Goal: Task Accomplishment & Management: Manage account settings

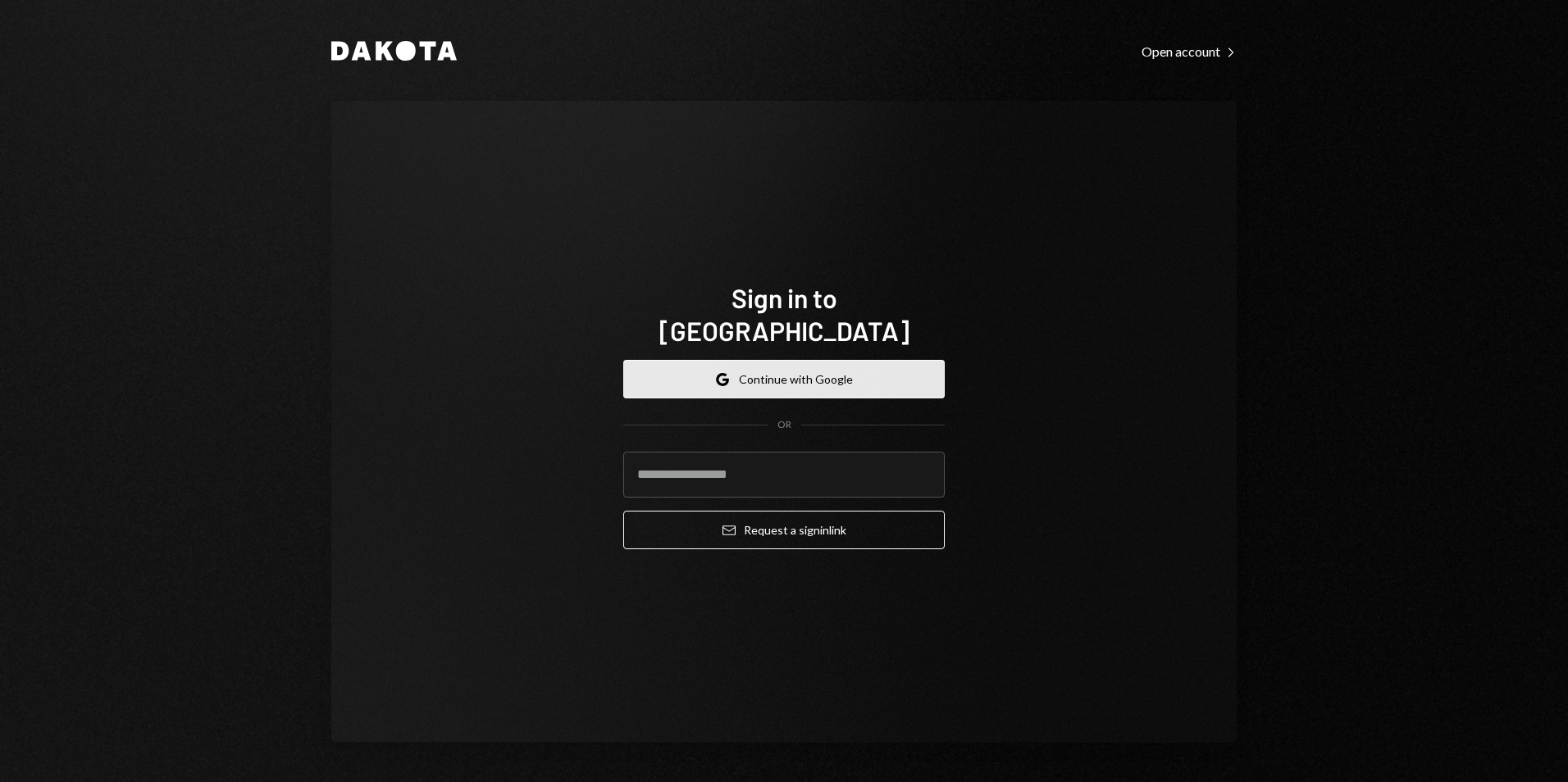
click at [758, 360] on button "Google Continue with Google" at bounding box center [784, 379] width 322 height 39
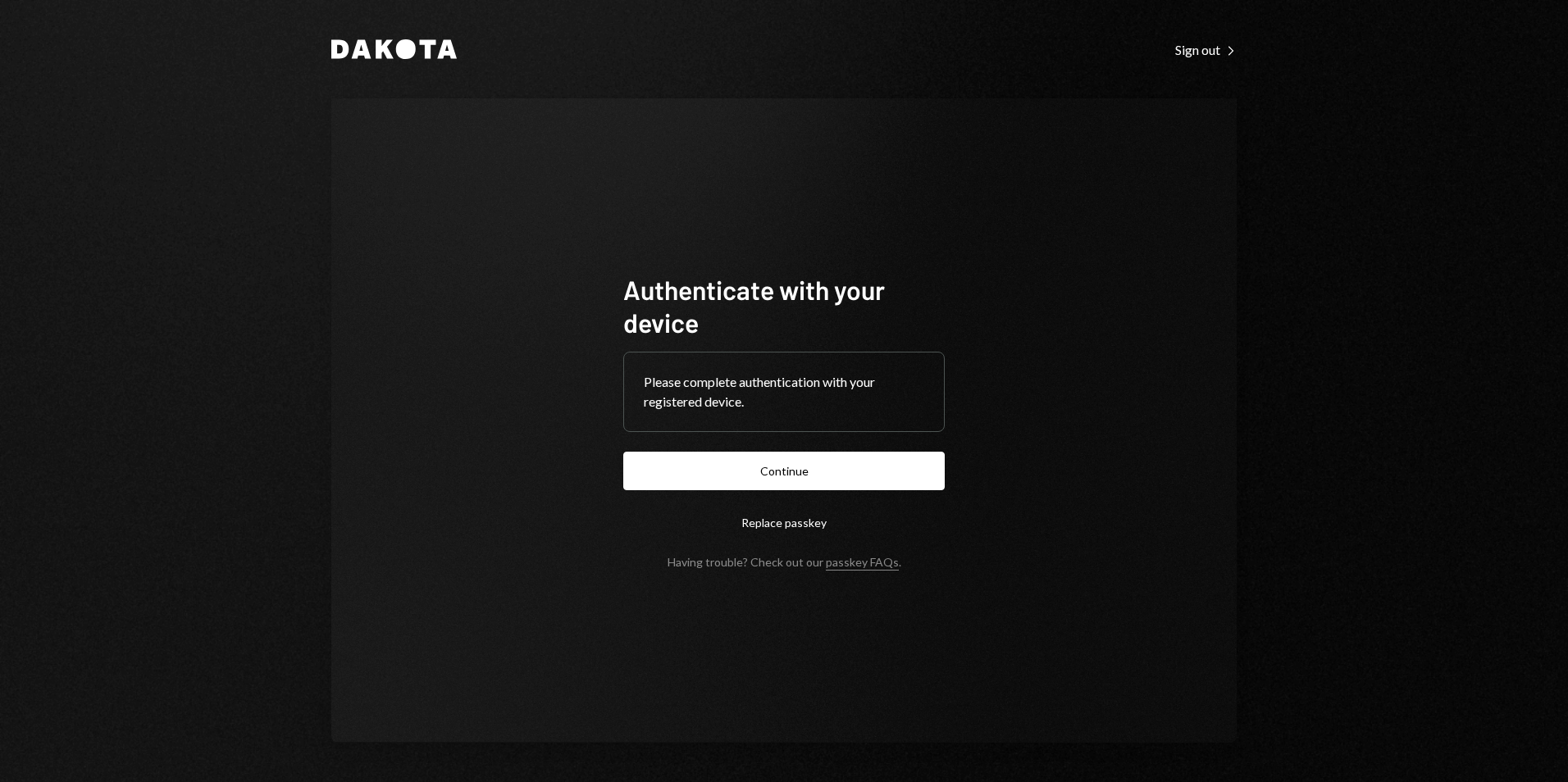
click at [740, 464] on button "Continue" at bounding box center [784, 471] width 322 height 39
click at [834, 479] on button "Continue" at bounding box center [784, 471] width 322 height 39
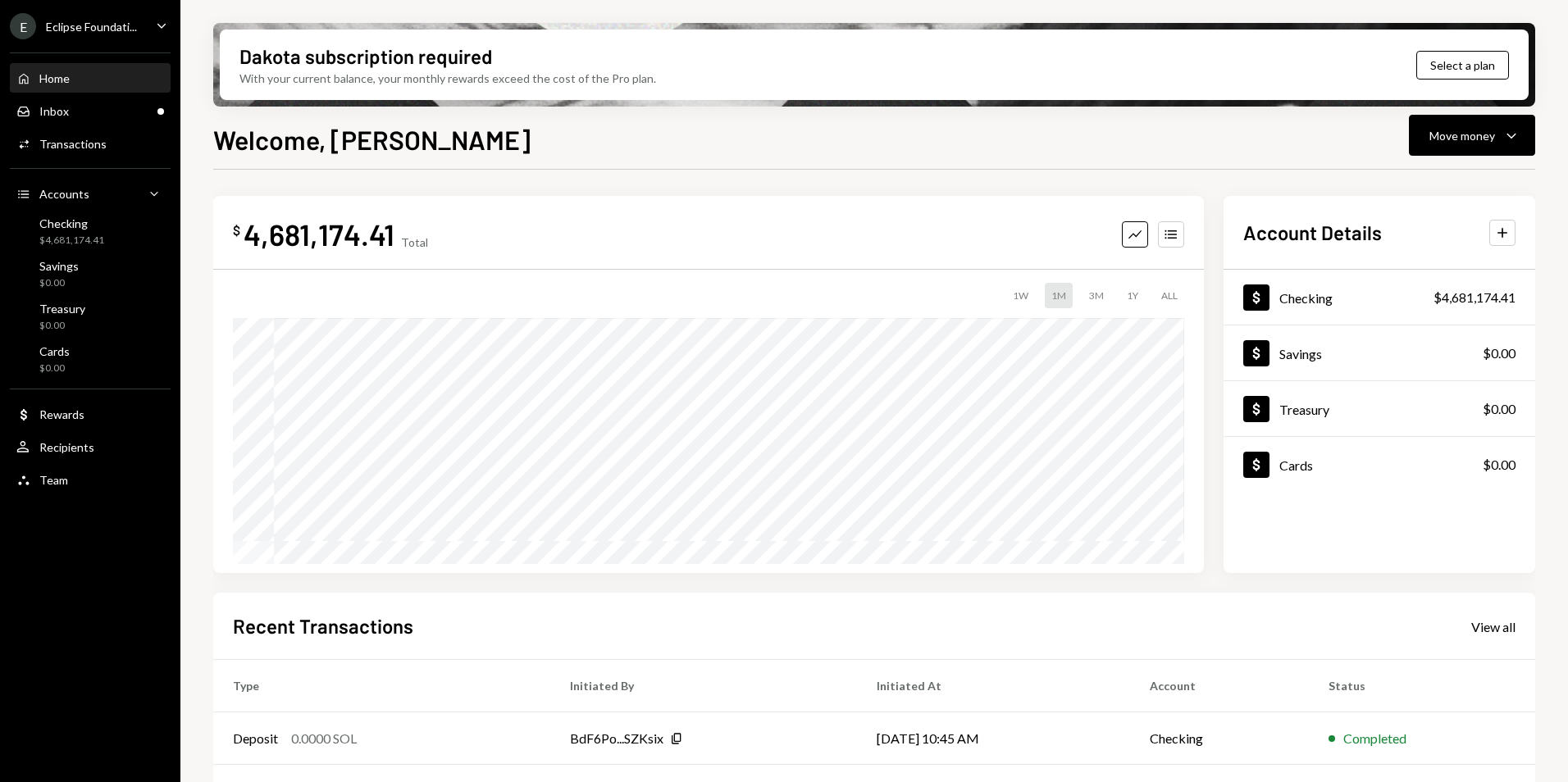
click at [104, 24] on div "Eclipse Foundati..." at bounding box center [92, 26] width 91 height 14
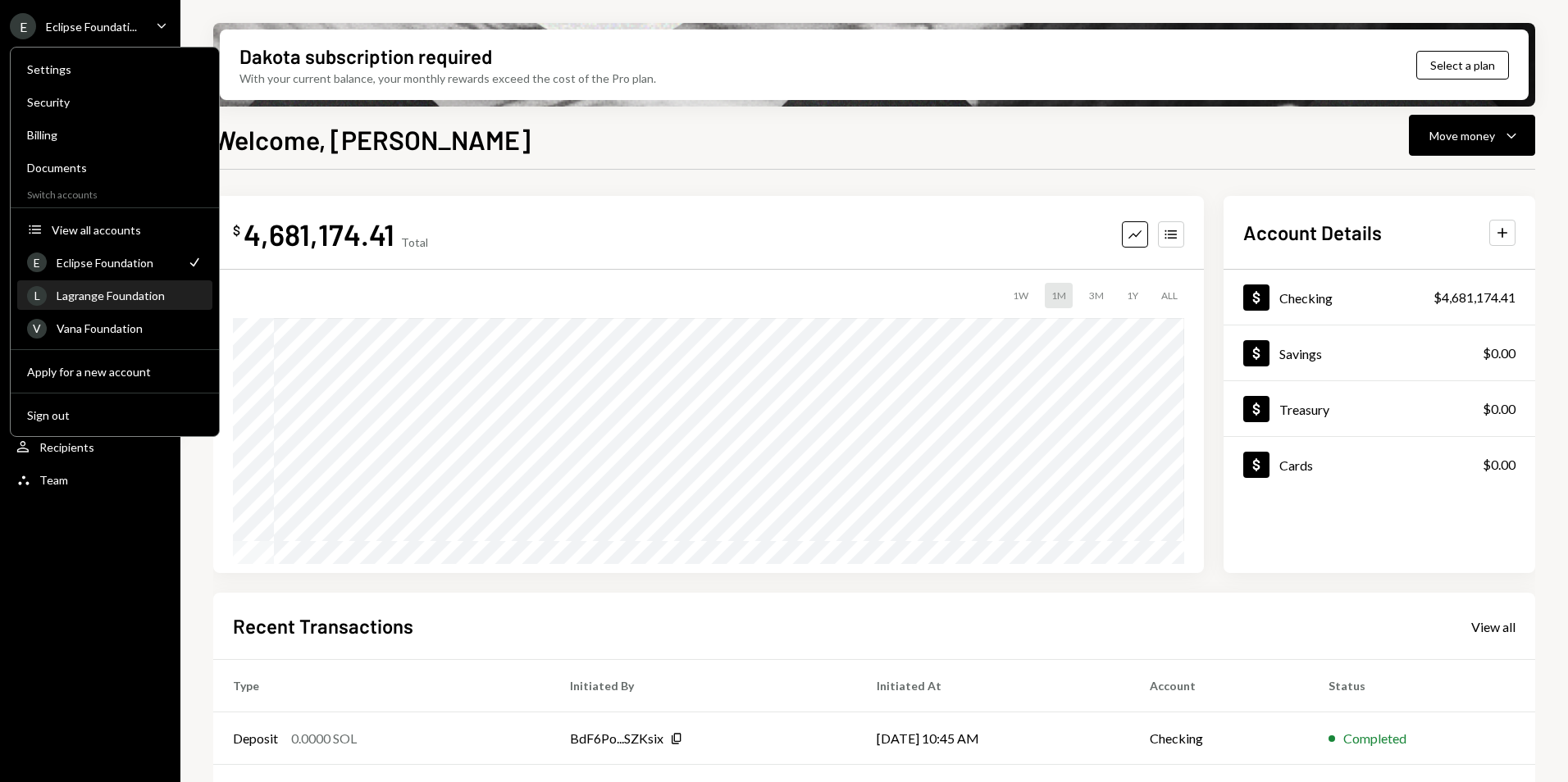
click at [124, 297] on div "Lagrange Foundation" at bounding box center [130, 295] width 146 height 14
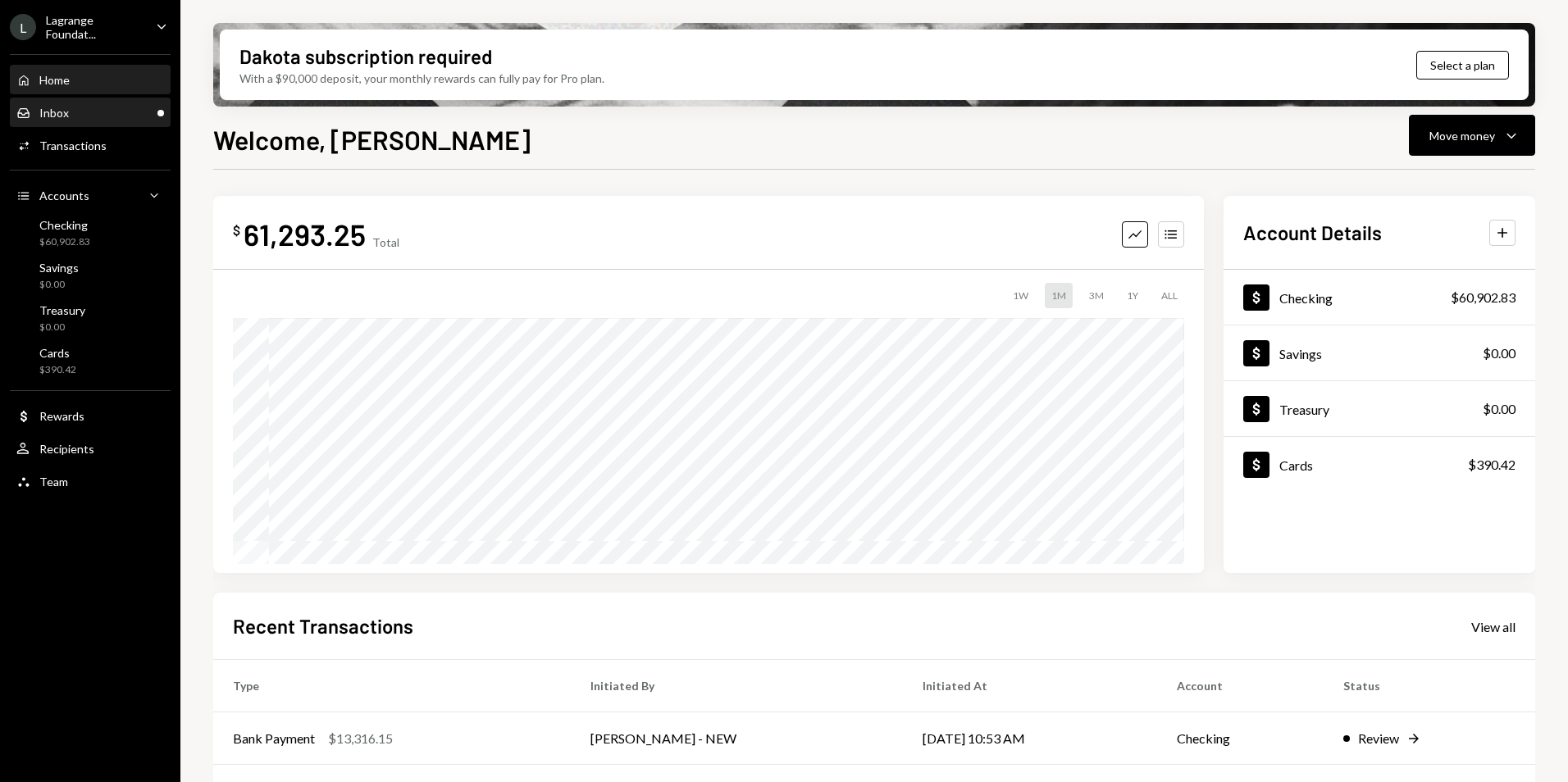
click at [117, 110] on div "Inbox Inbox" at bounding box center [90, 113] width 148 height 15
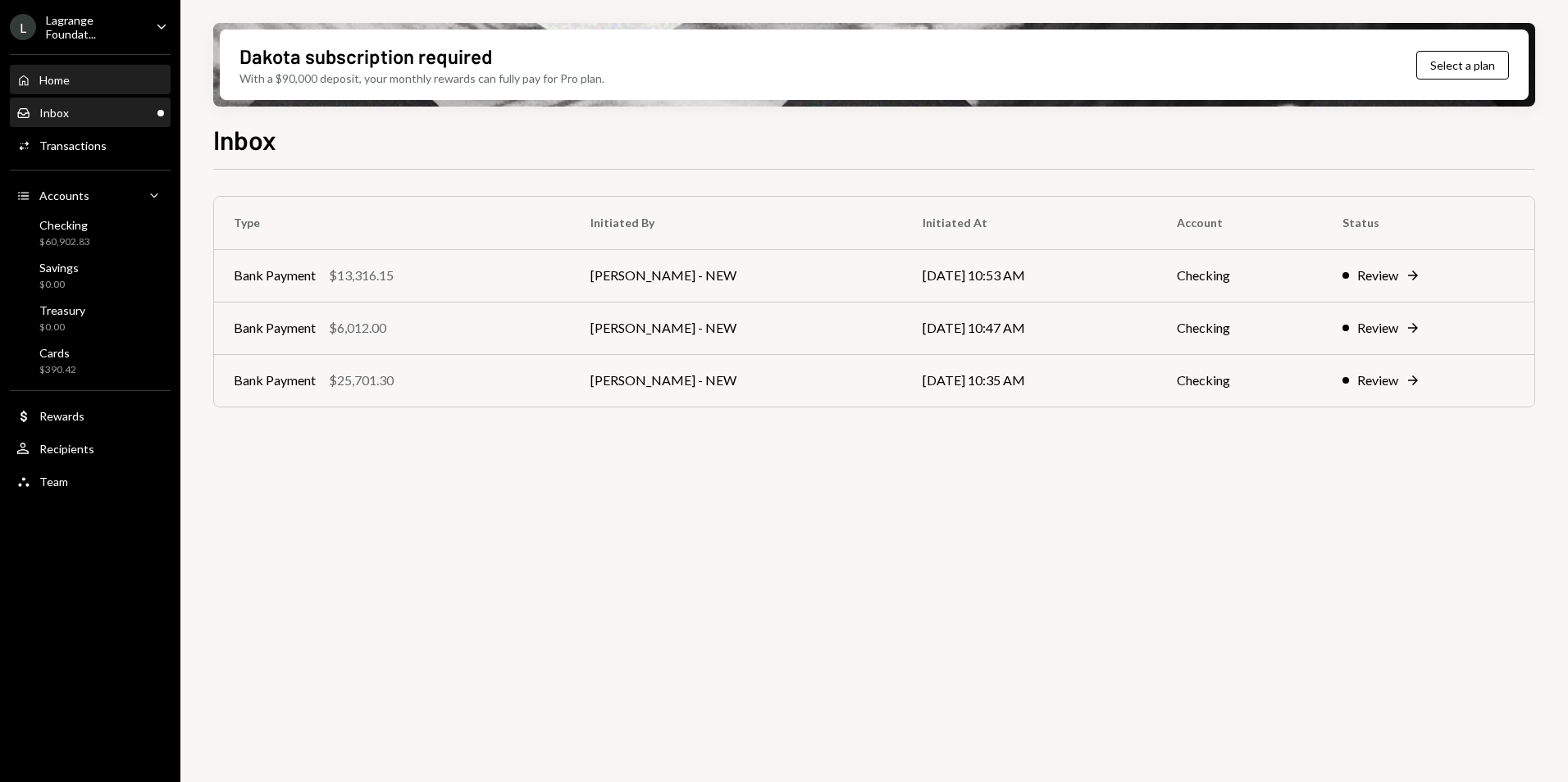
click at [99, 78] on div "Home Home" at bounding box center [90, 80] width 148 height 15
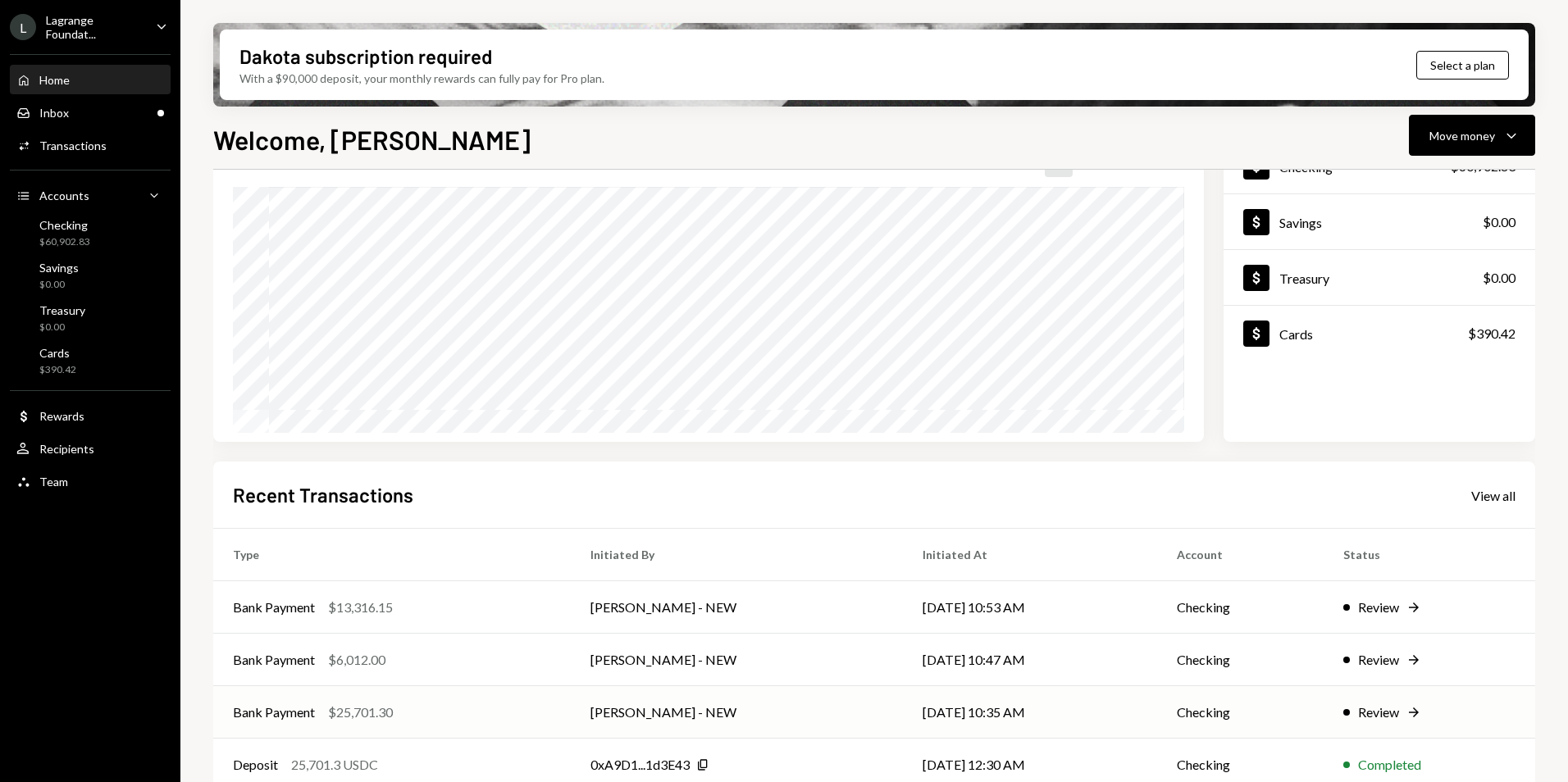
scroll to position [206, 0]
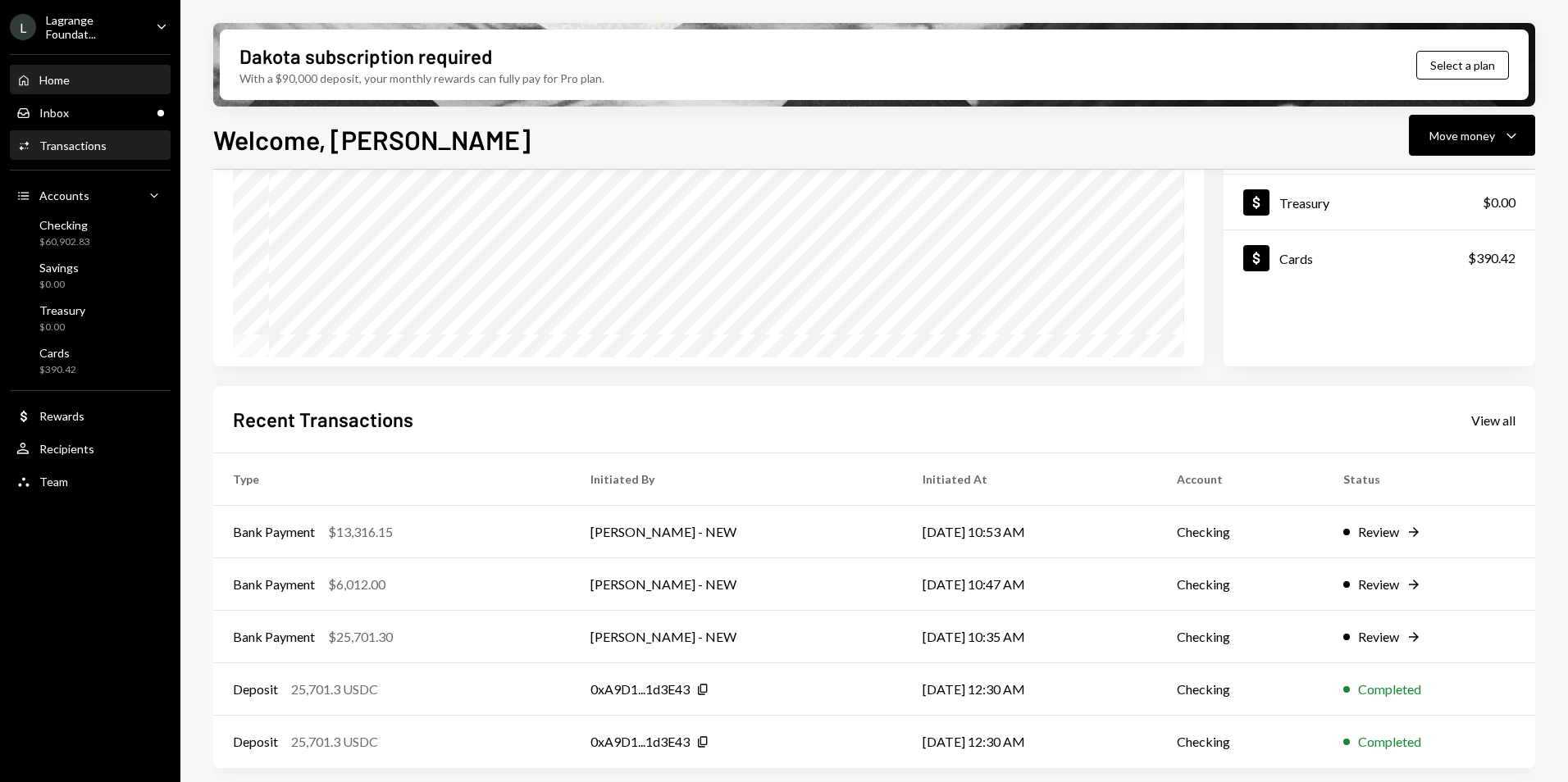
click at [56, 143] on div "Transactions" at bounding box center [73, 145] width 67 height 14
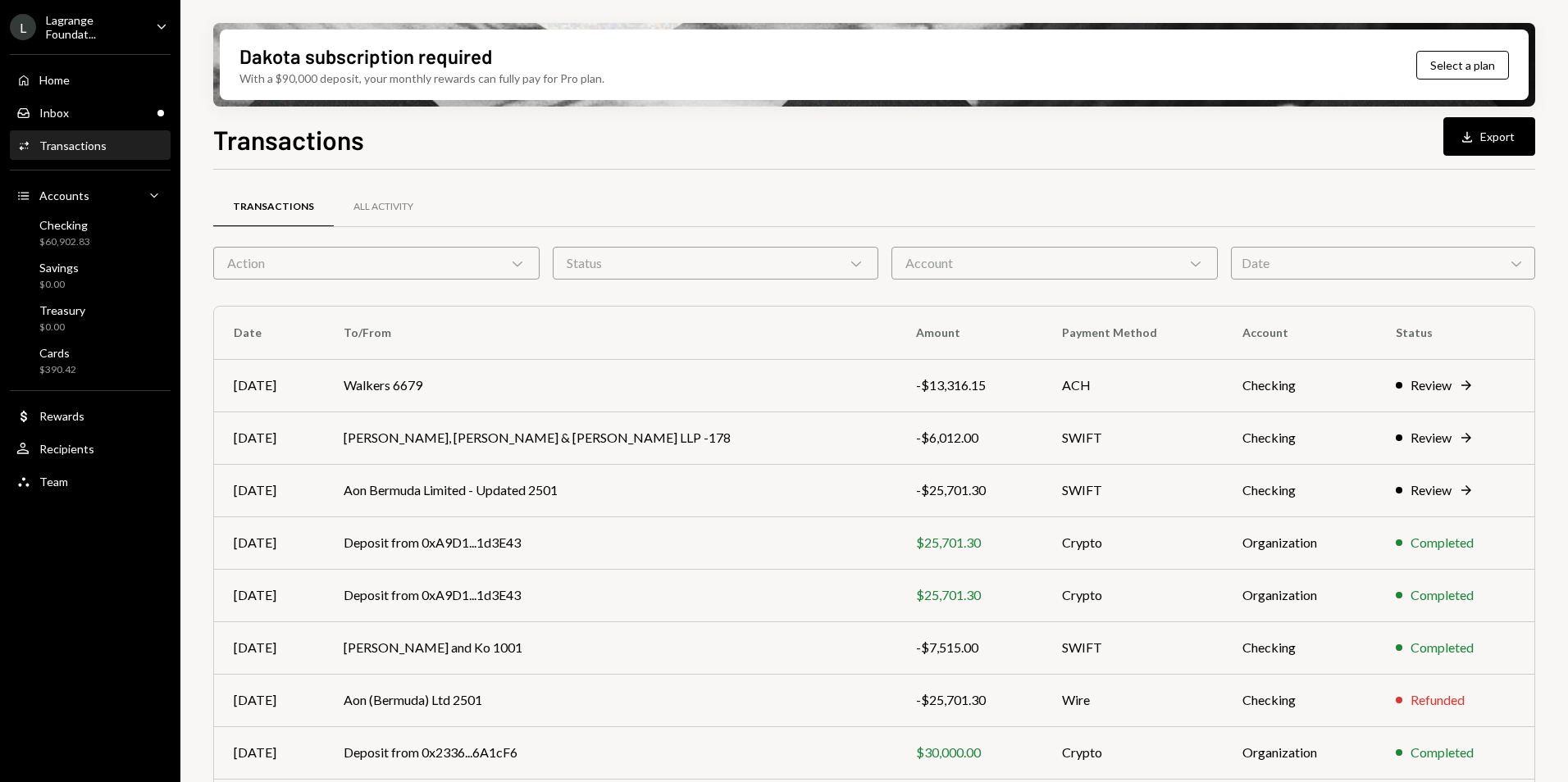
click at [1052, 263] on div "Account Chevron Down" at bounding box center [1055, 263] width 327 height 33
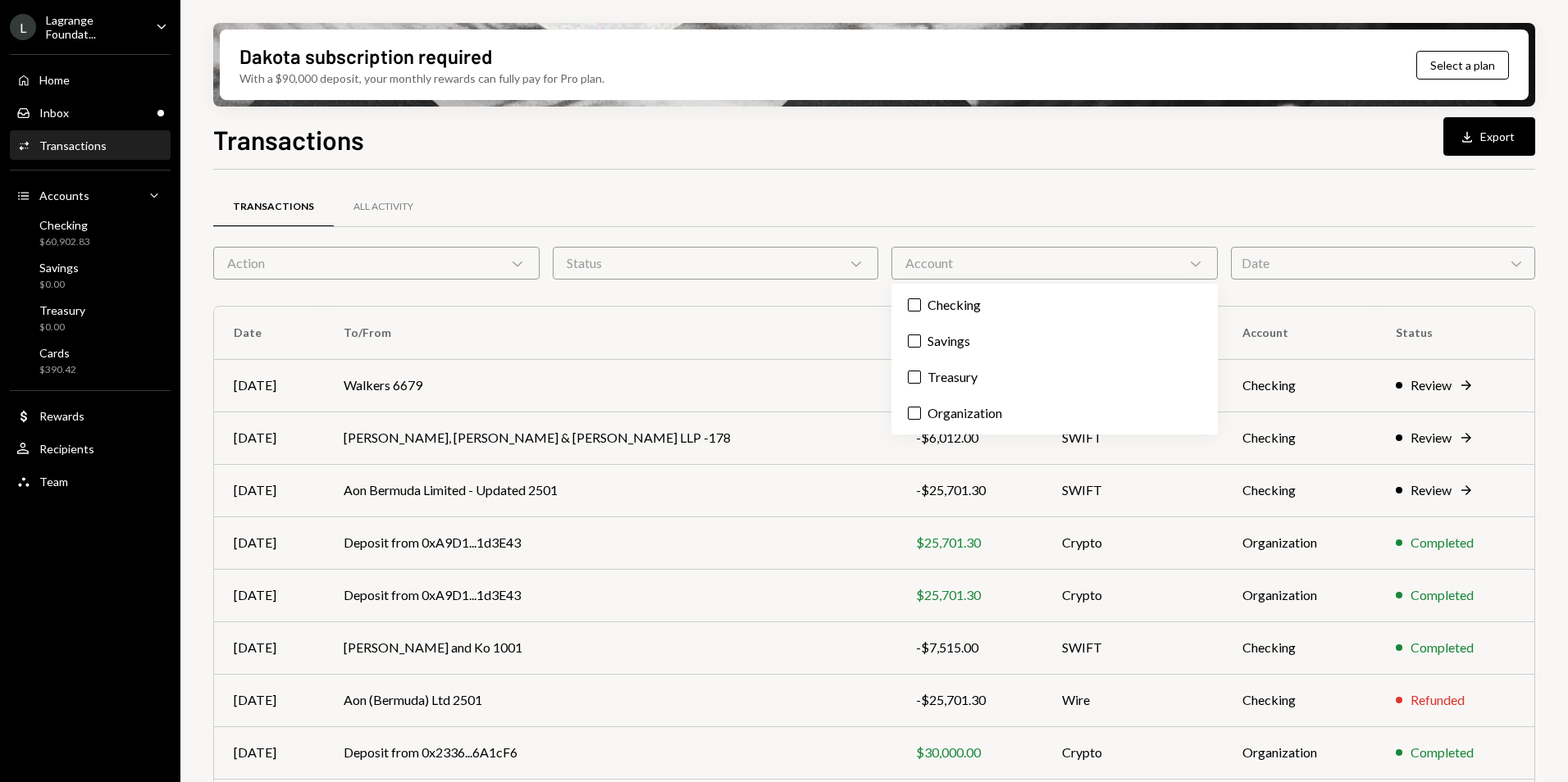
click at [964, 187] on div "Transactions All Activity" at bounding box center [874, 207] width 1322 height 42
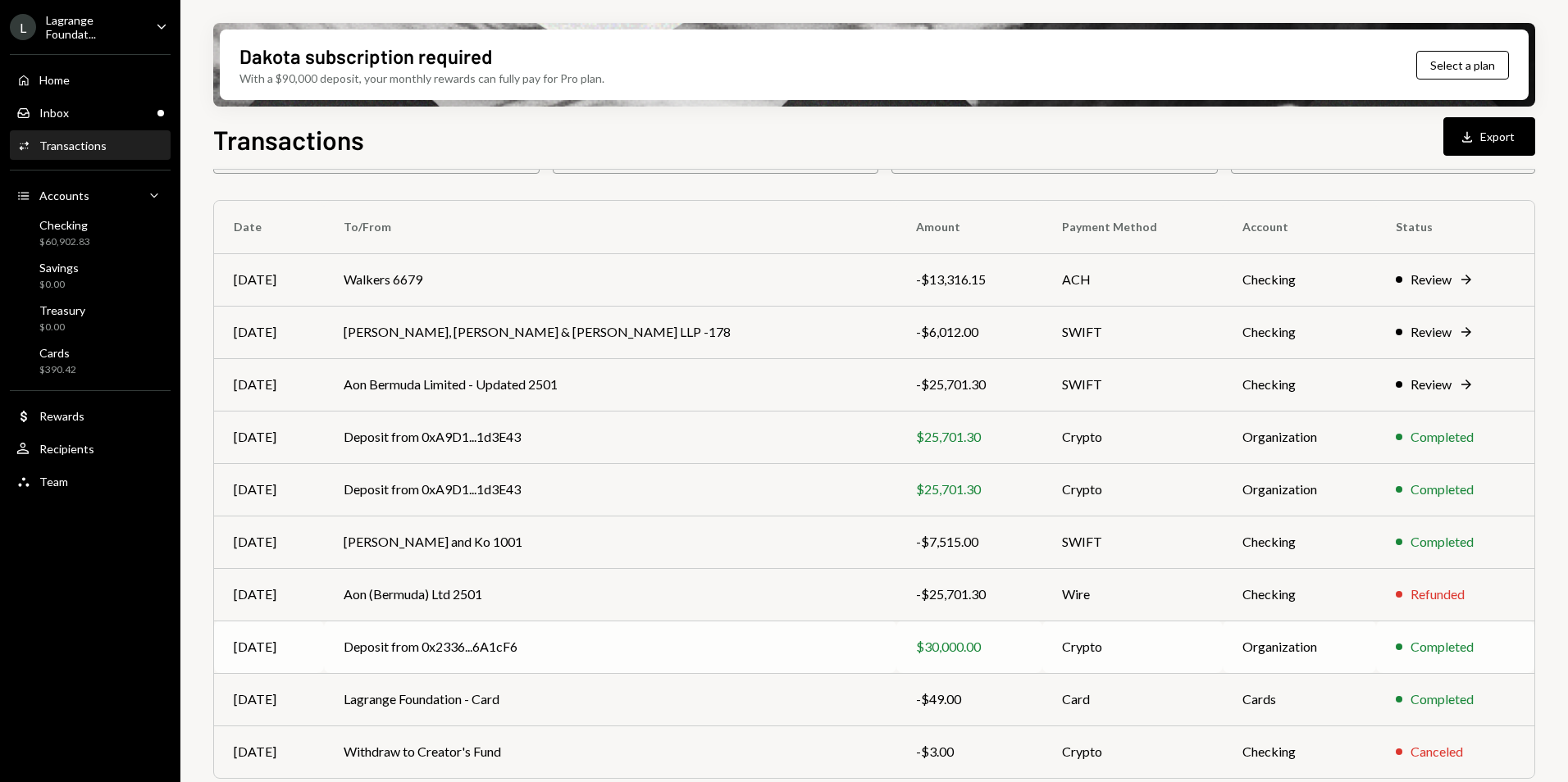
scroll to position [152, 0]
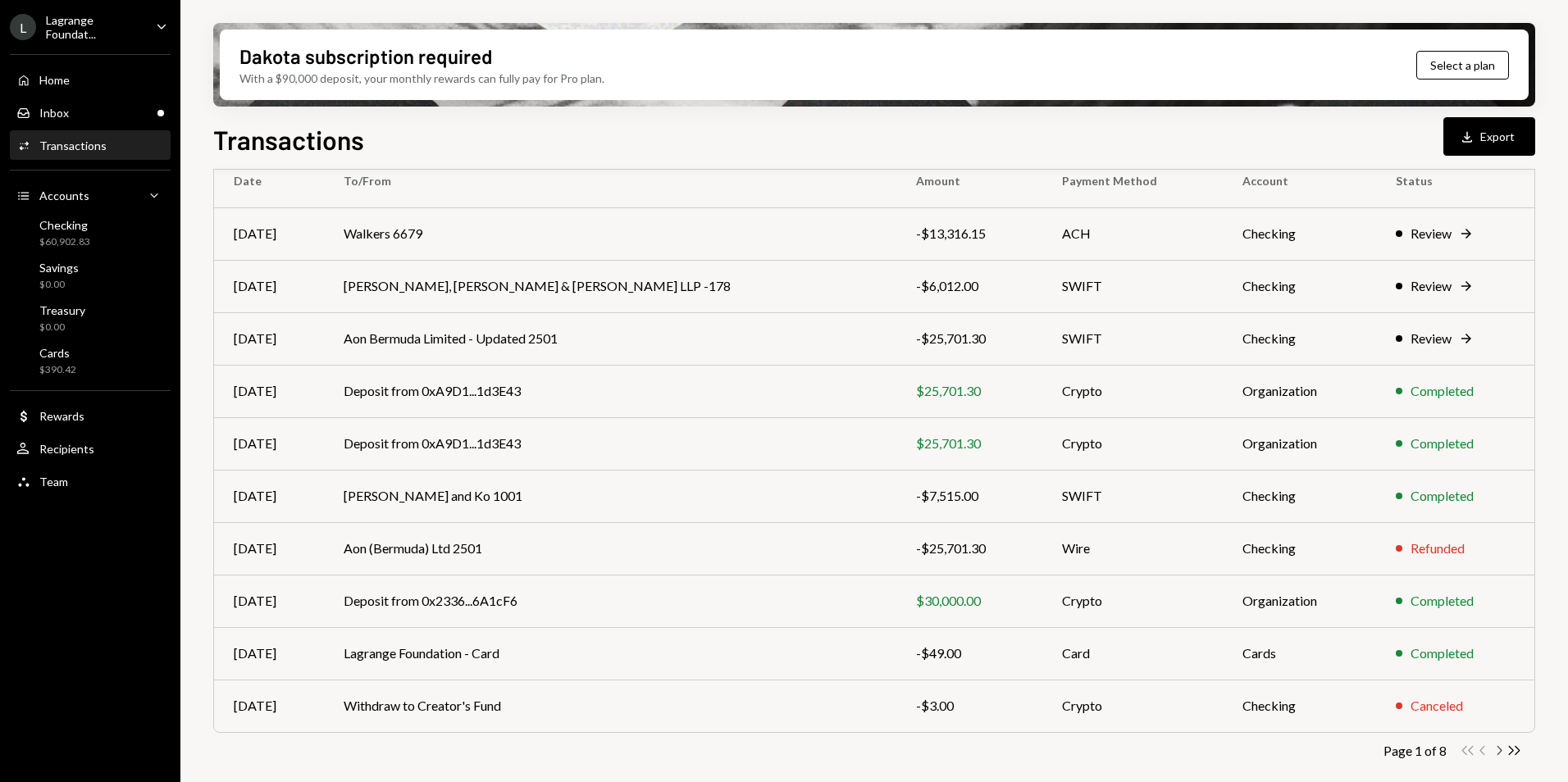
click at [1501, 749] on icon "button" at bounding box center [1500, 750] width 5 height 9
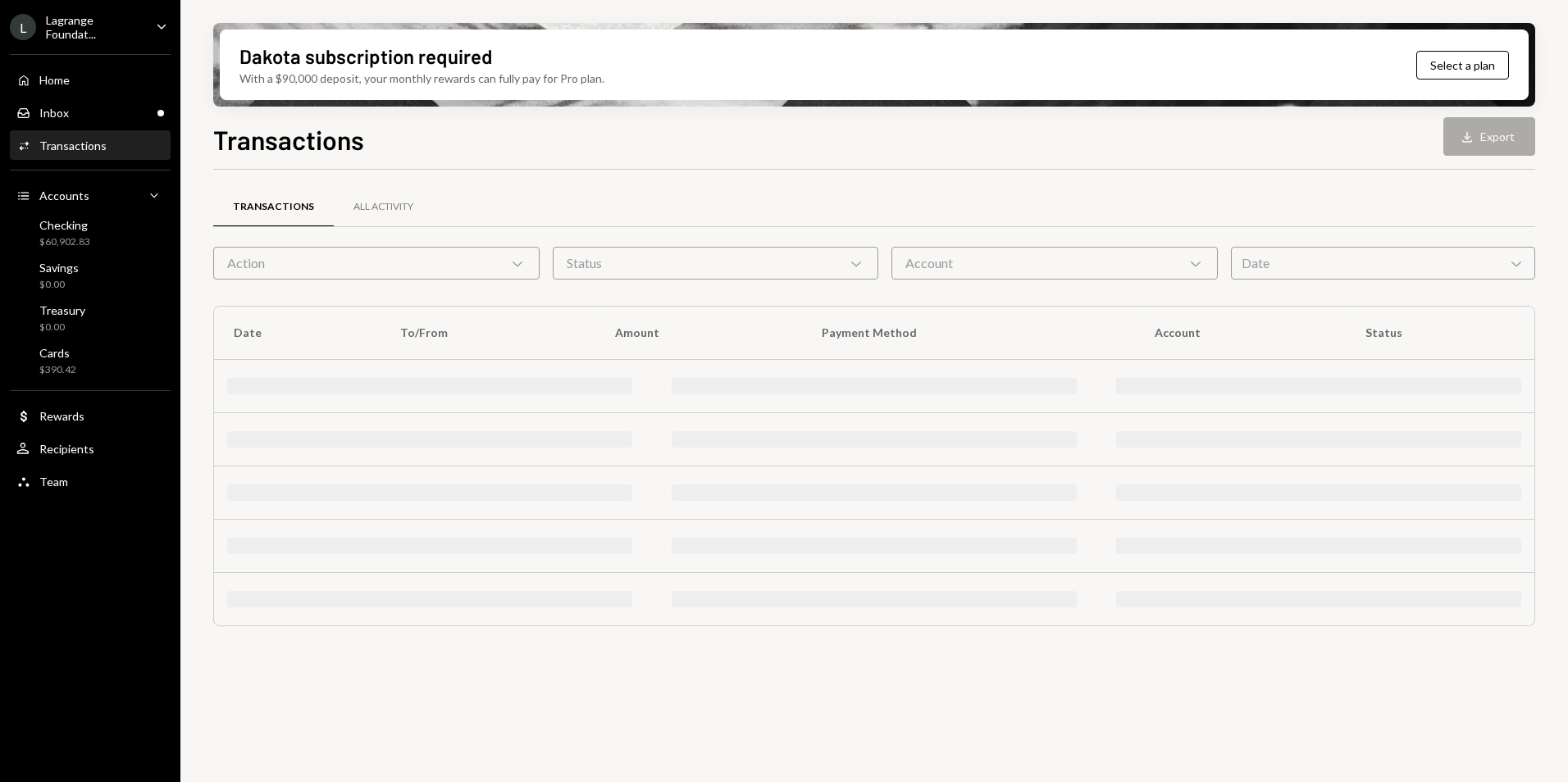
scroll to position [0, 0]
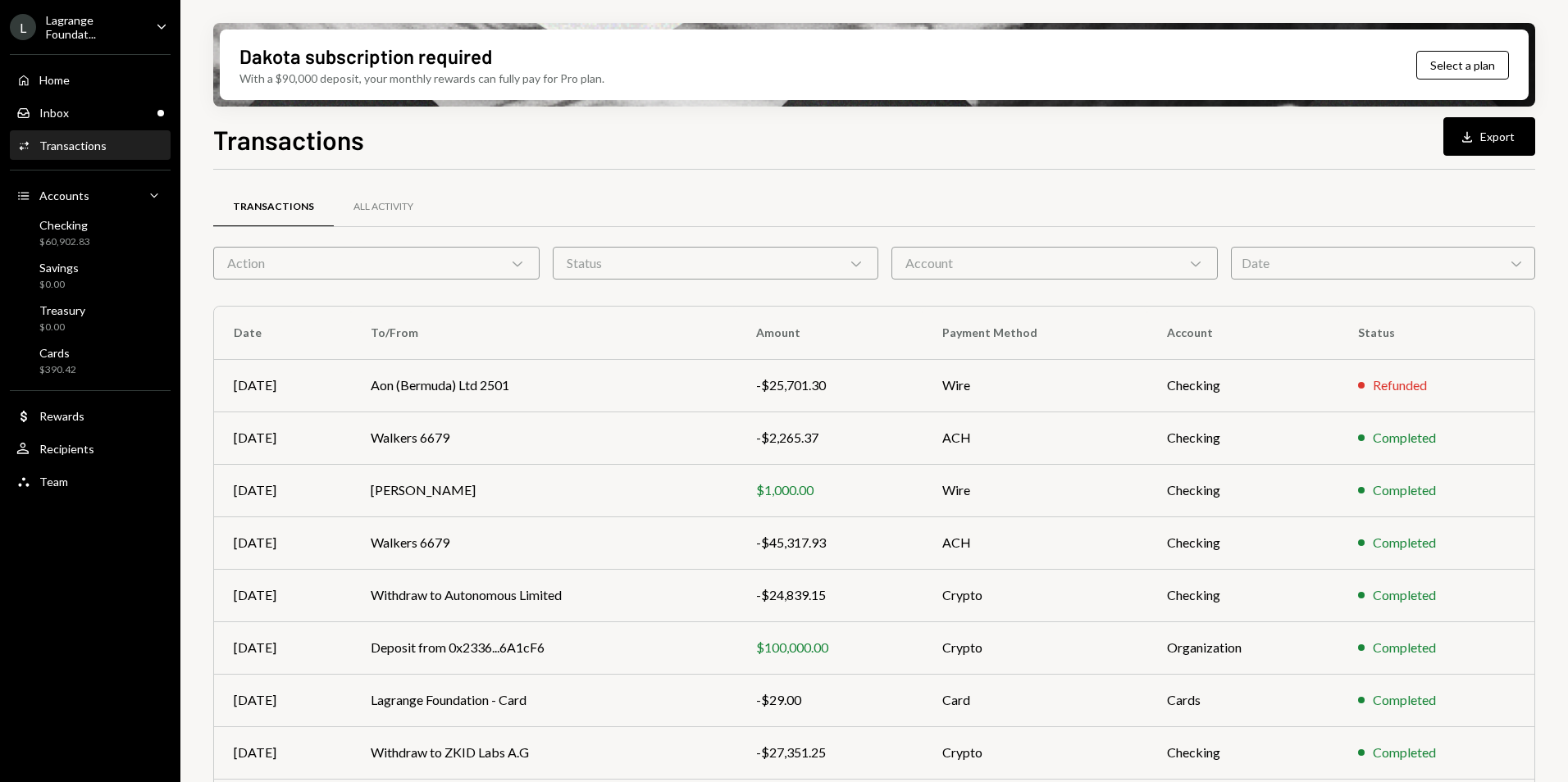
click at [106, 14] on div "Lagrange Foundat..." at bounding box center [94, 27] width 97 height 28
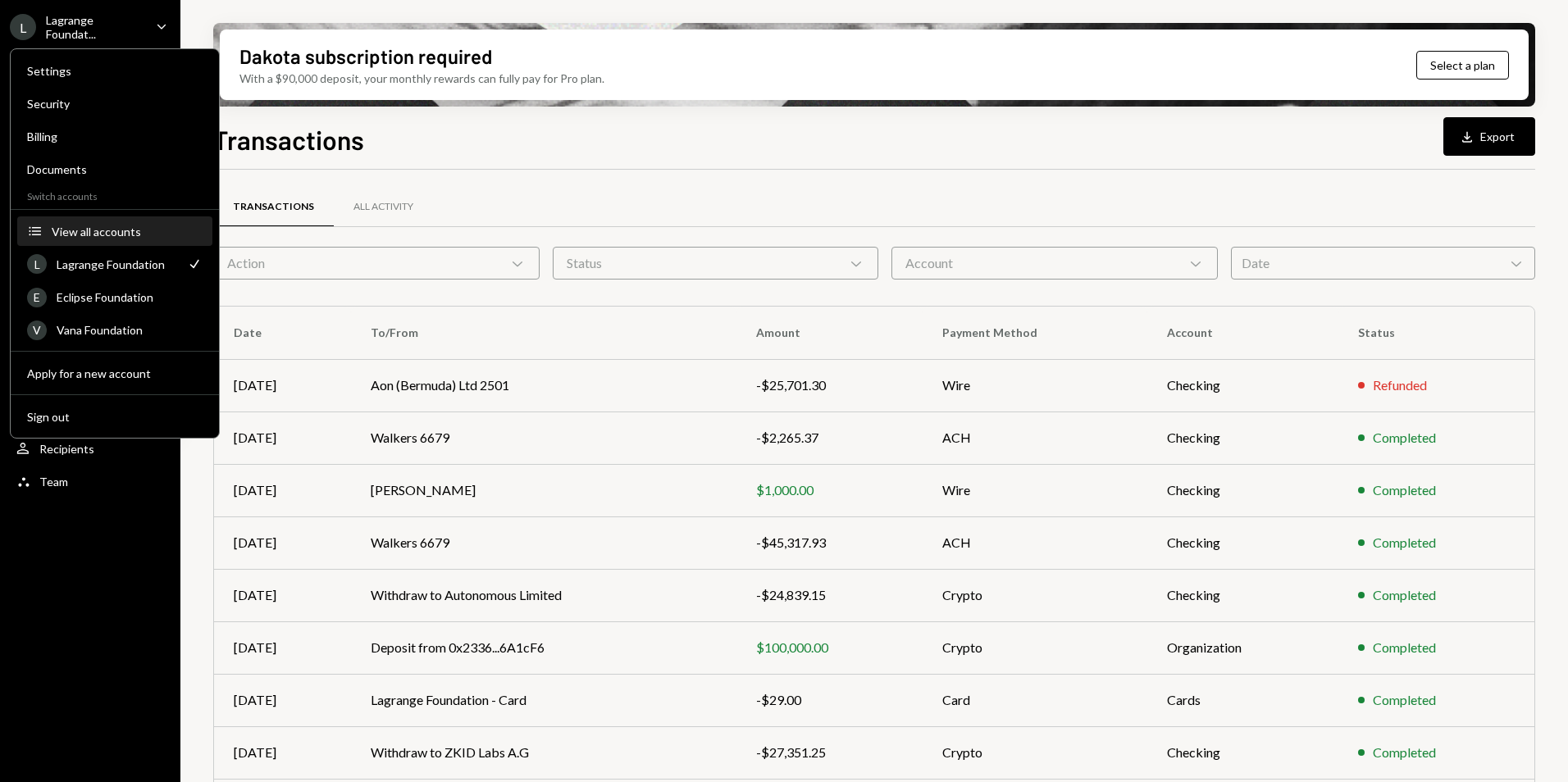
click at [116, 225] on div "View all accounts" at bounding box center [127, 231] width 151 height 14
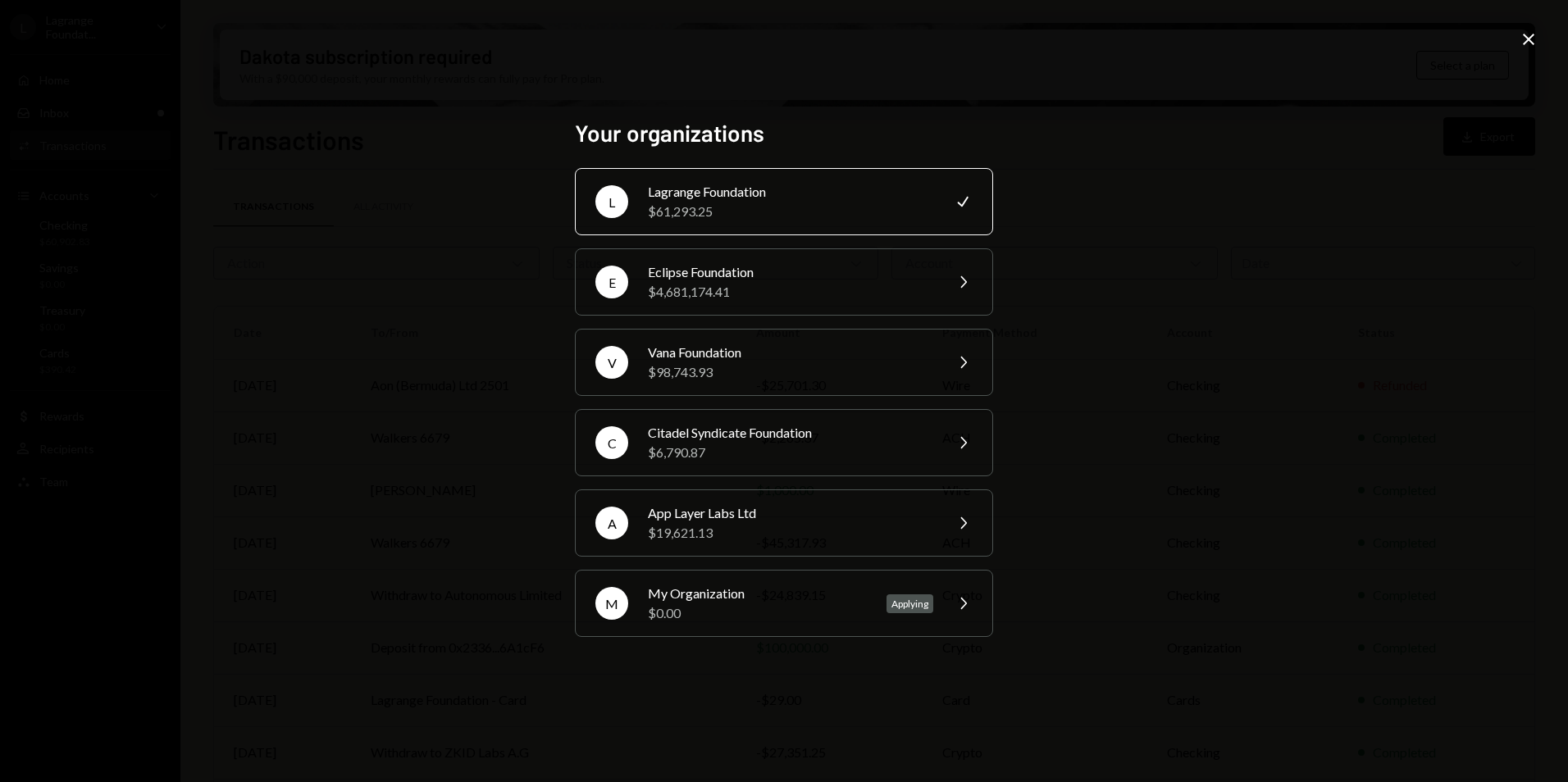
click at [1525, 37] on icon at bounding box center [1529, 40] width 12 height 12
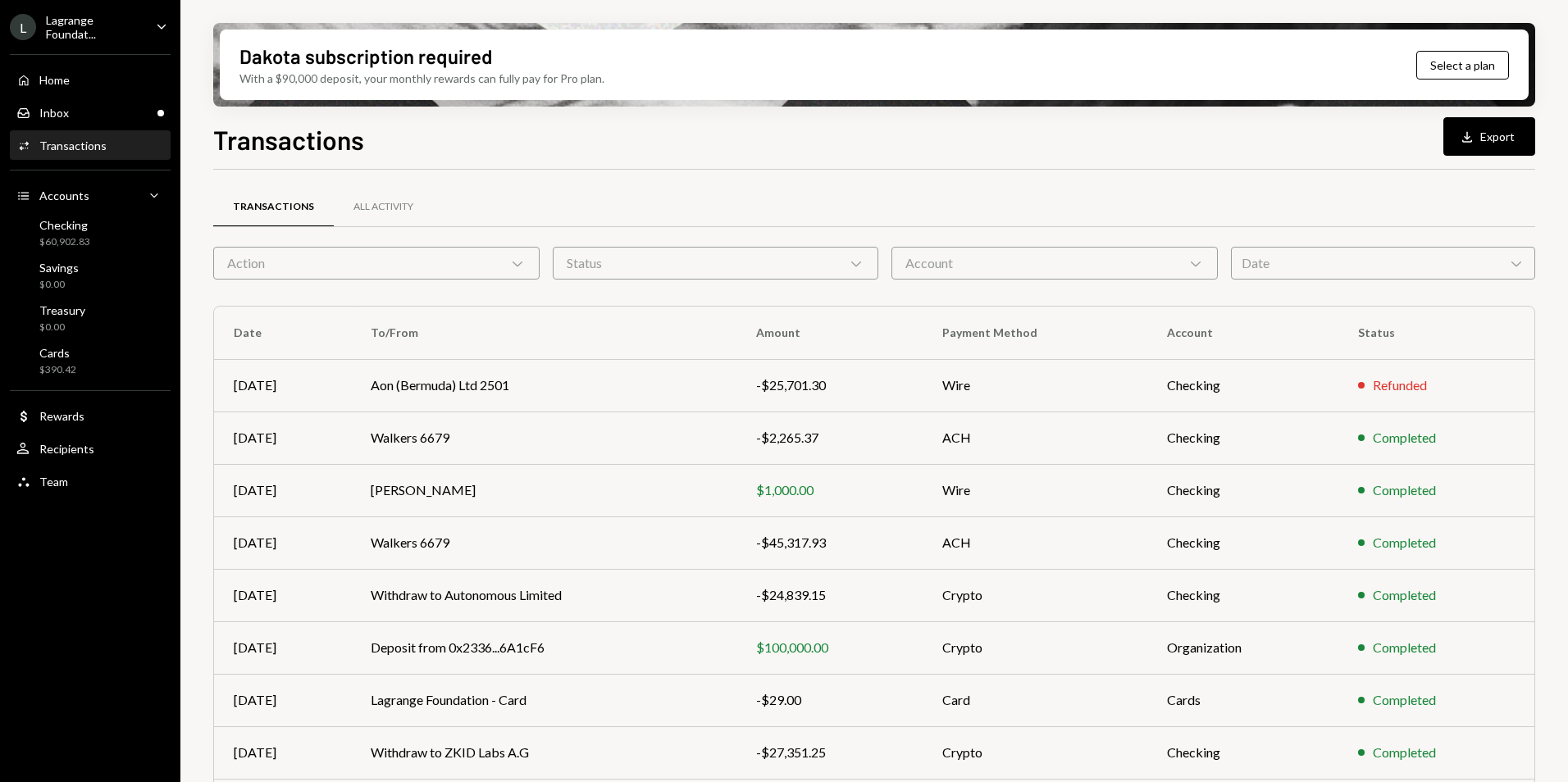
click at [113, 35] on div "Lagrange Foundat..." at bounding box center [94, 27] width 97 height 28
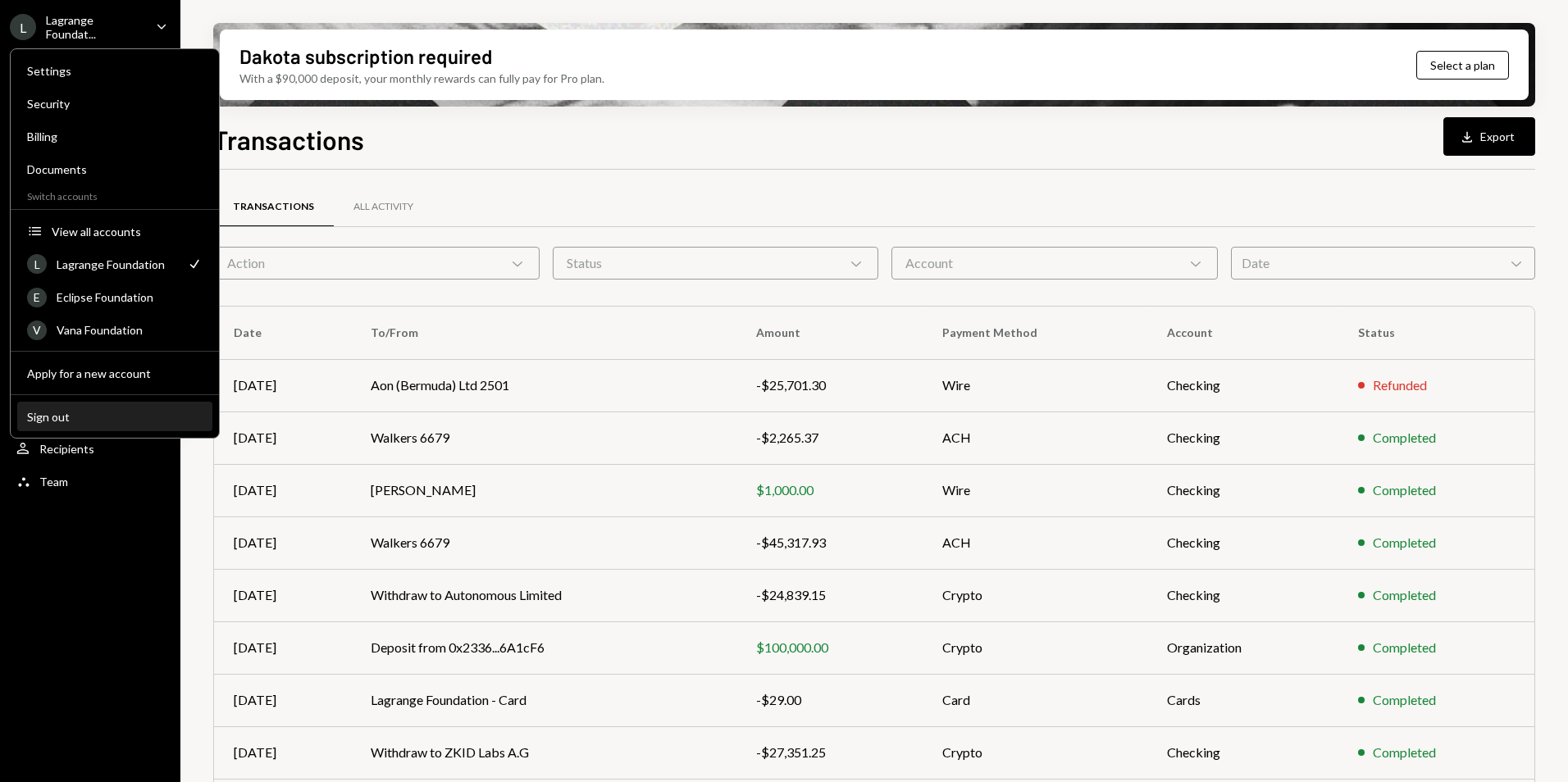
click at [92, 407] on button "Sign out" at bounding box center [115, 417] width 196 height 30
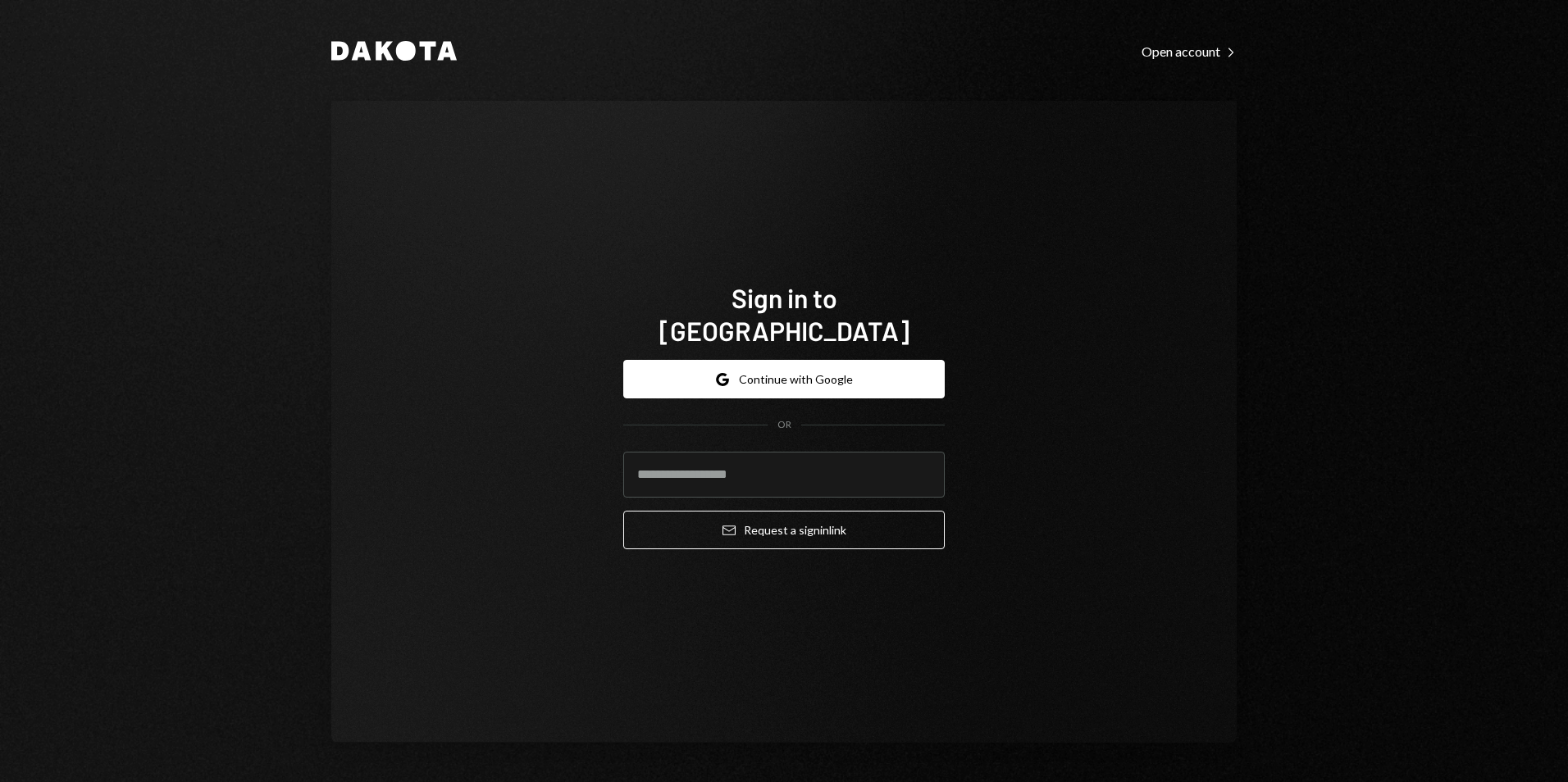
type input "**********"
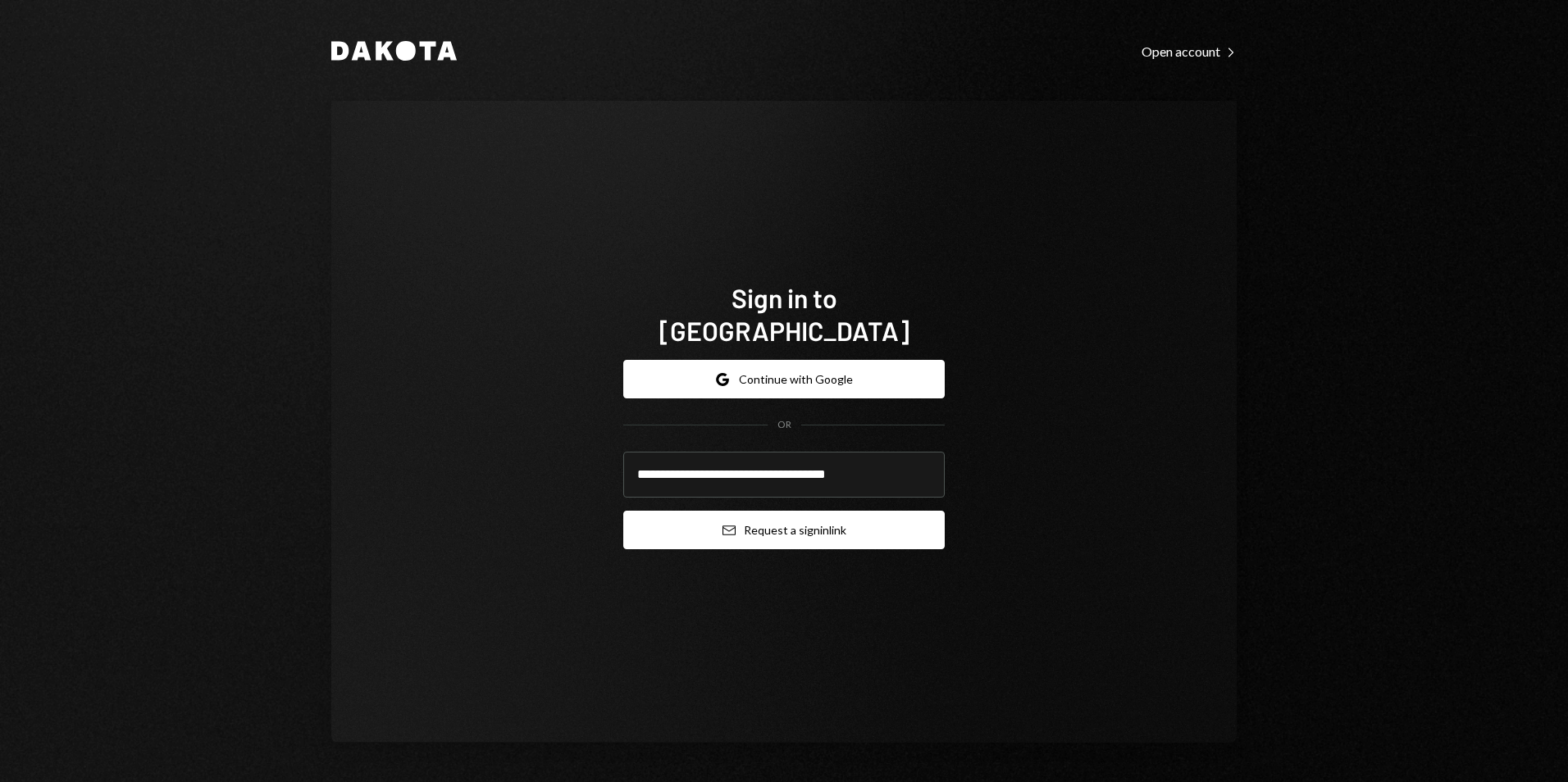
click at [773, 516] on button "Email Request a sign in link" at bounding box center [784, 530] width 322 height 39
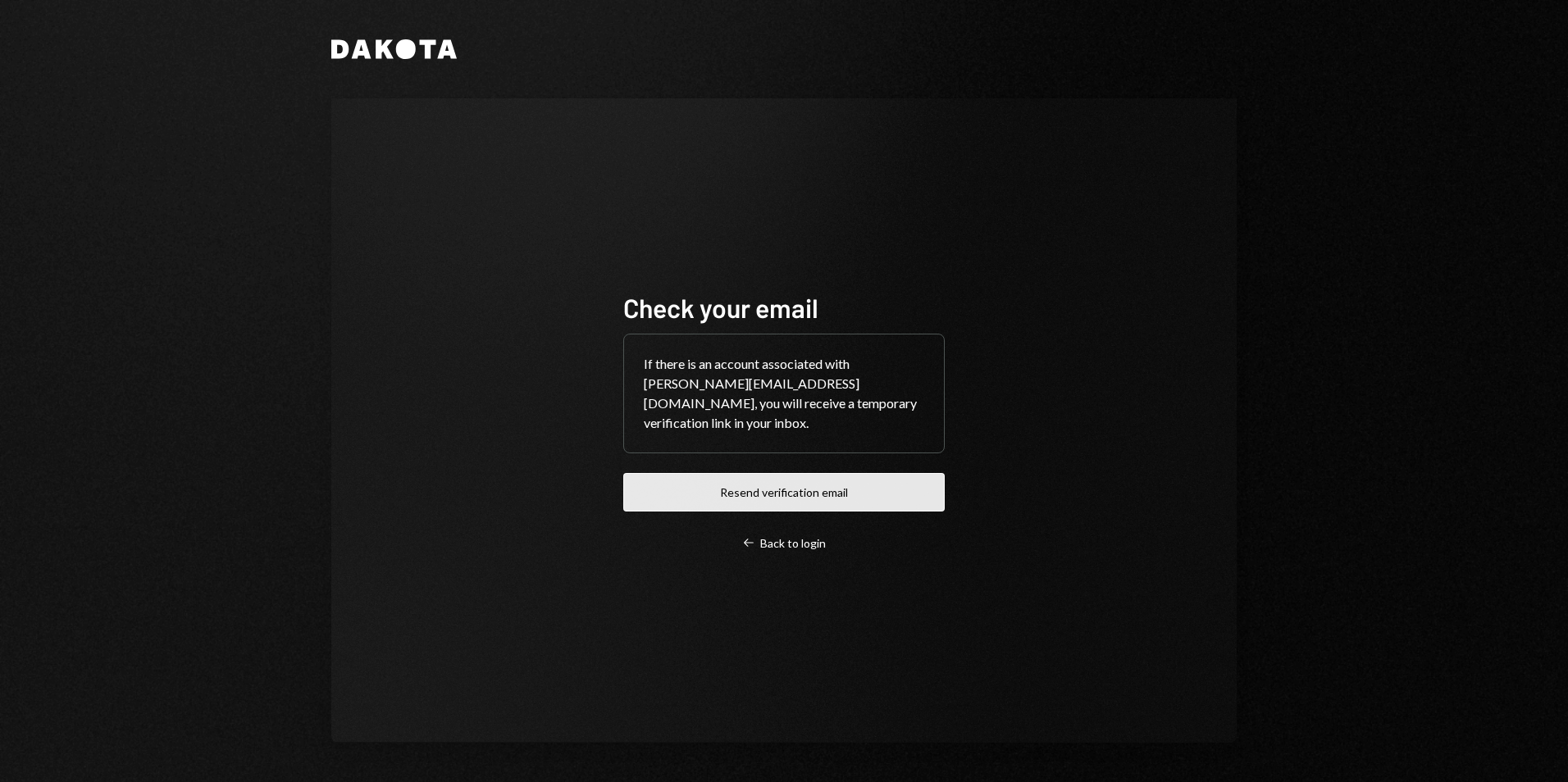
click at [753, 477] on button "Resend verification email" at bounding box center [784, 492] width 322 height 39
